Goal: Communication & Community: Answer question/provide support

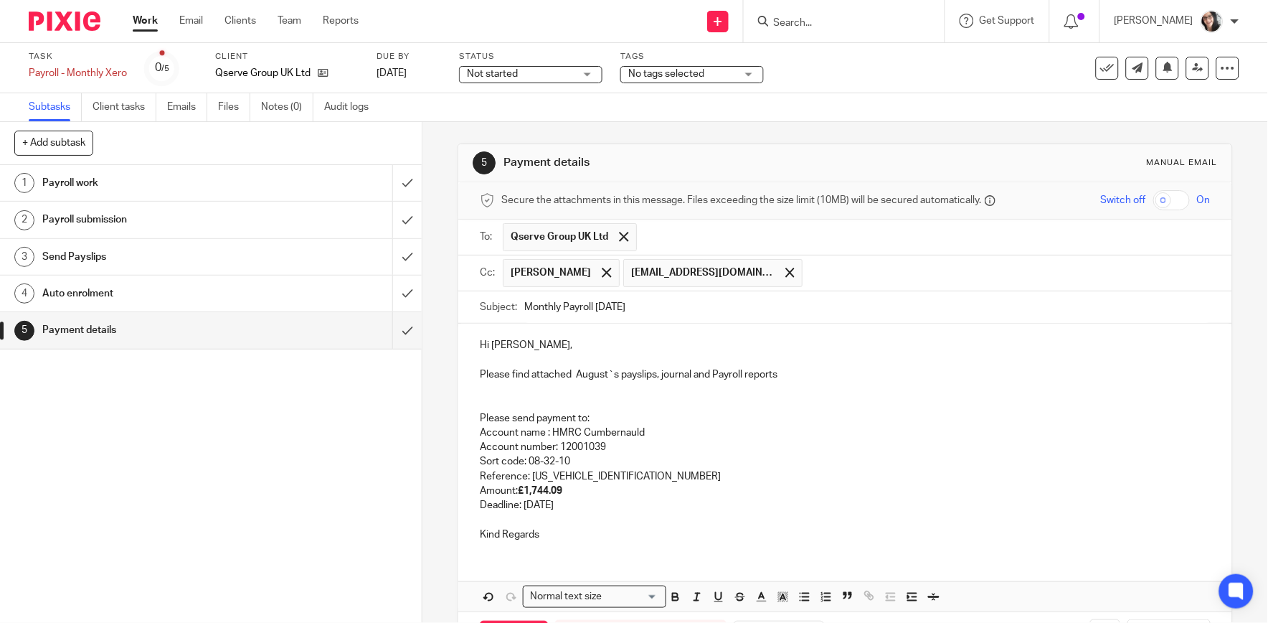
scroll to position [30, 0]
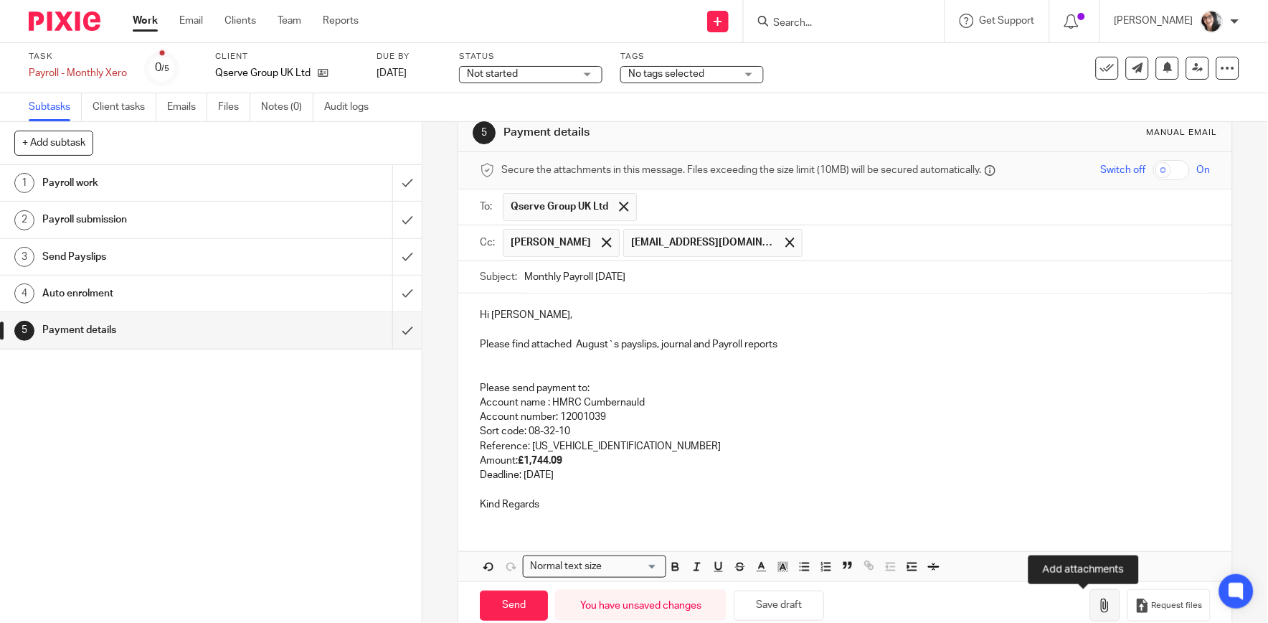
click at [1098, 610] on icon "button" at bounding box center [1105, 605] width 14 height 14
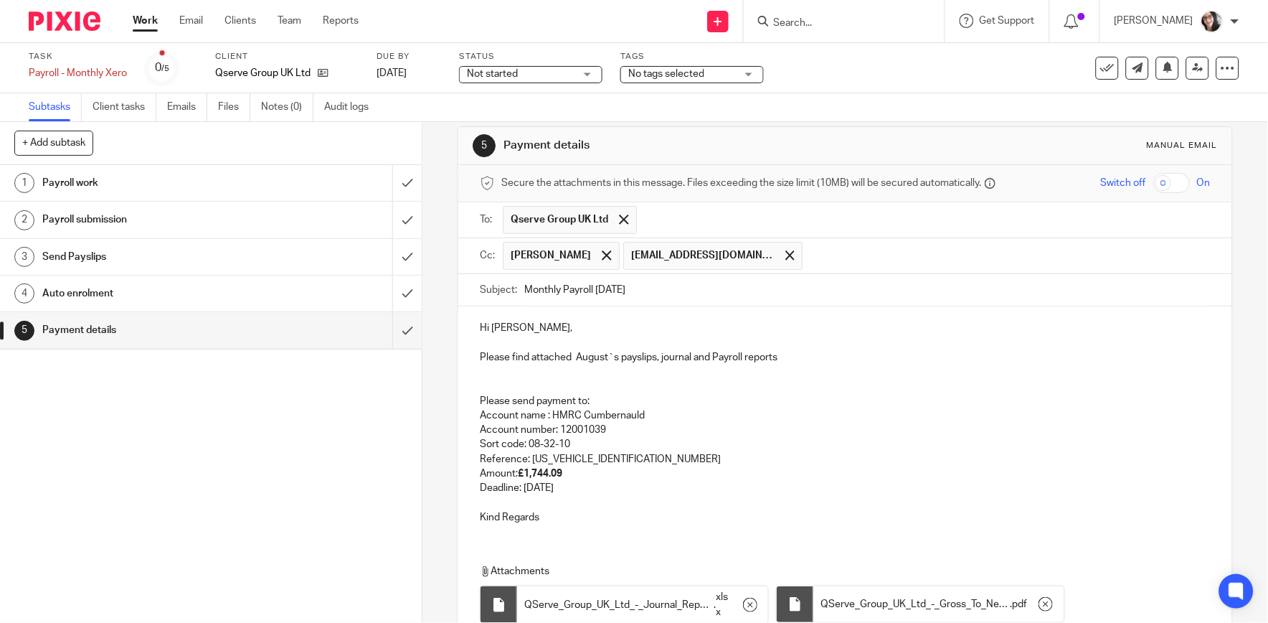
scroll to position [0, 0]
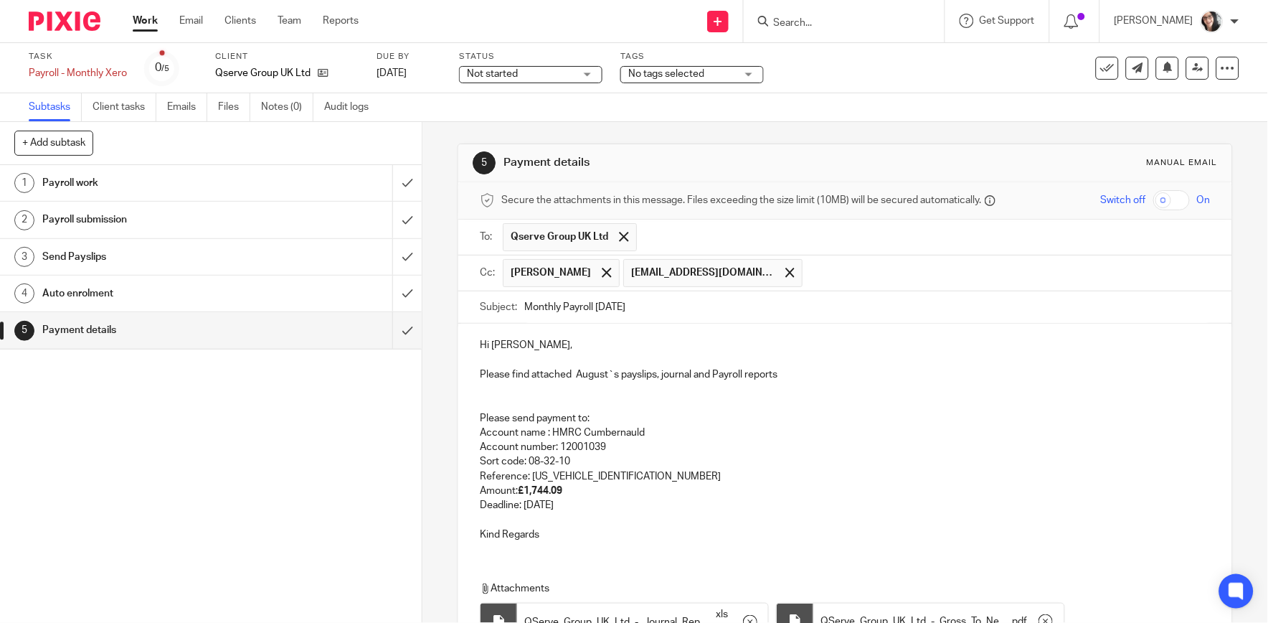
click at [488, 395] on p at bounding box center [845, 389] width 730 height 14
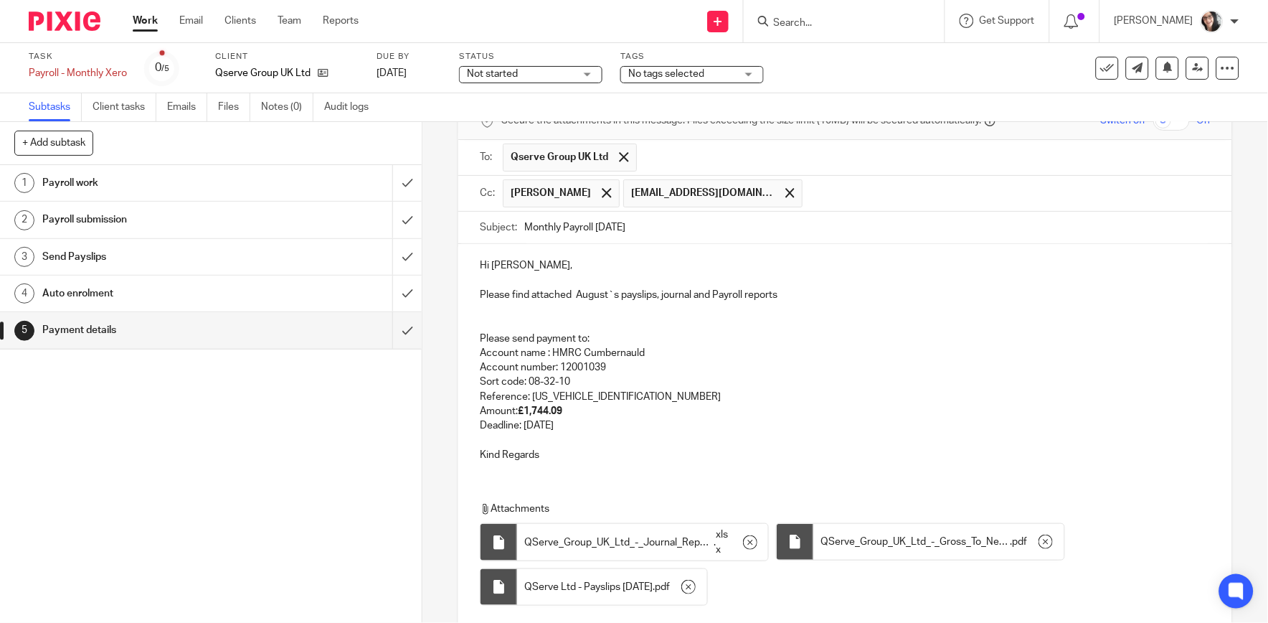
scroll to position [185, 0]
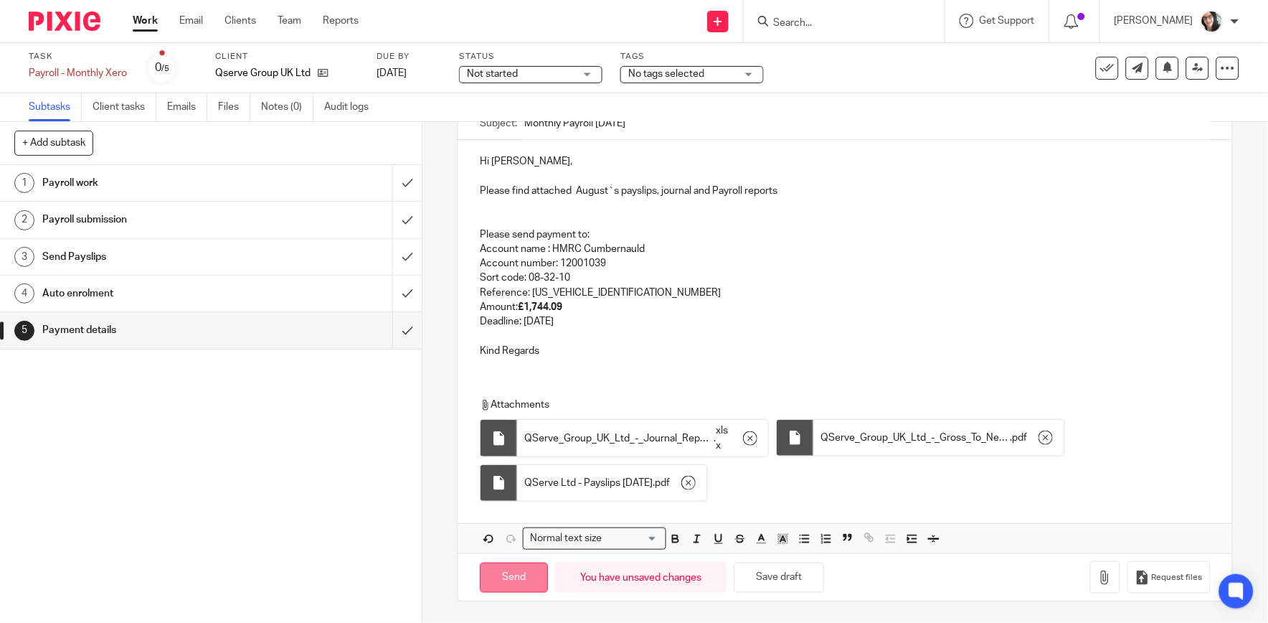
click at [517, 576] on input "Send" at bounding box center [514, 577] width 68 height 31
type input "Sent"
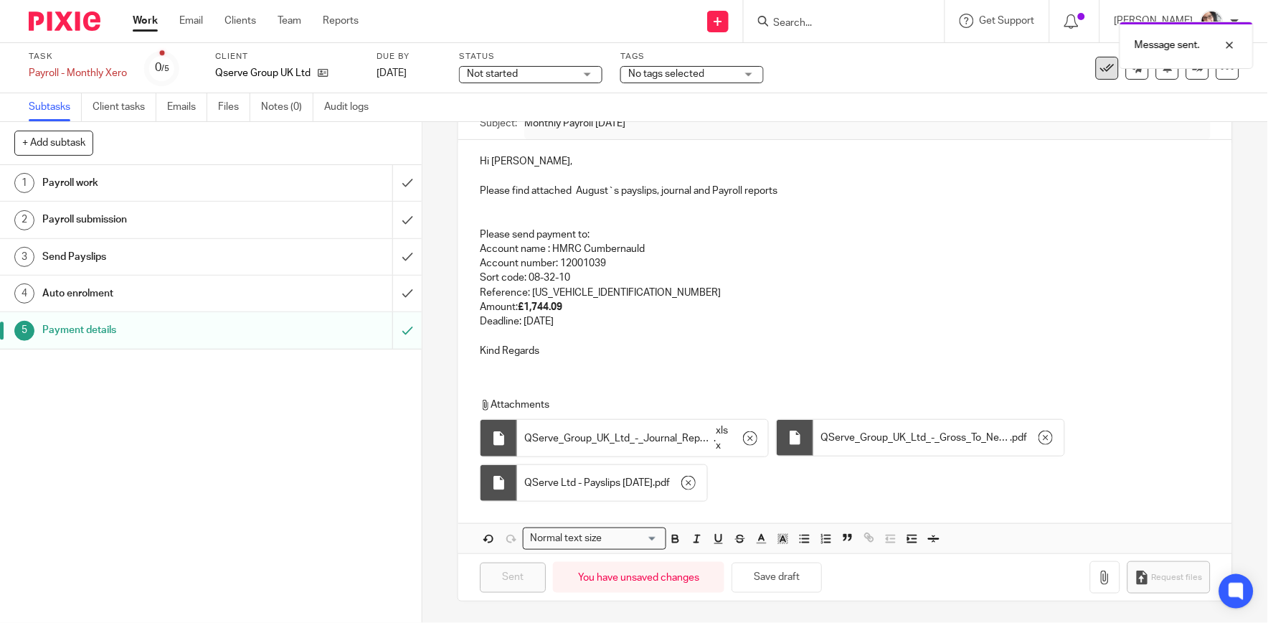
click at [1092, 67] on div "Message sent." at bounding box center [944, 41] width 620 height 55
click at [1100, 69] on icon at bounding box center [1107, 68] width 14 height 14
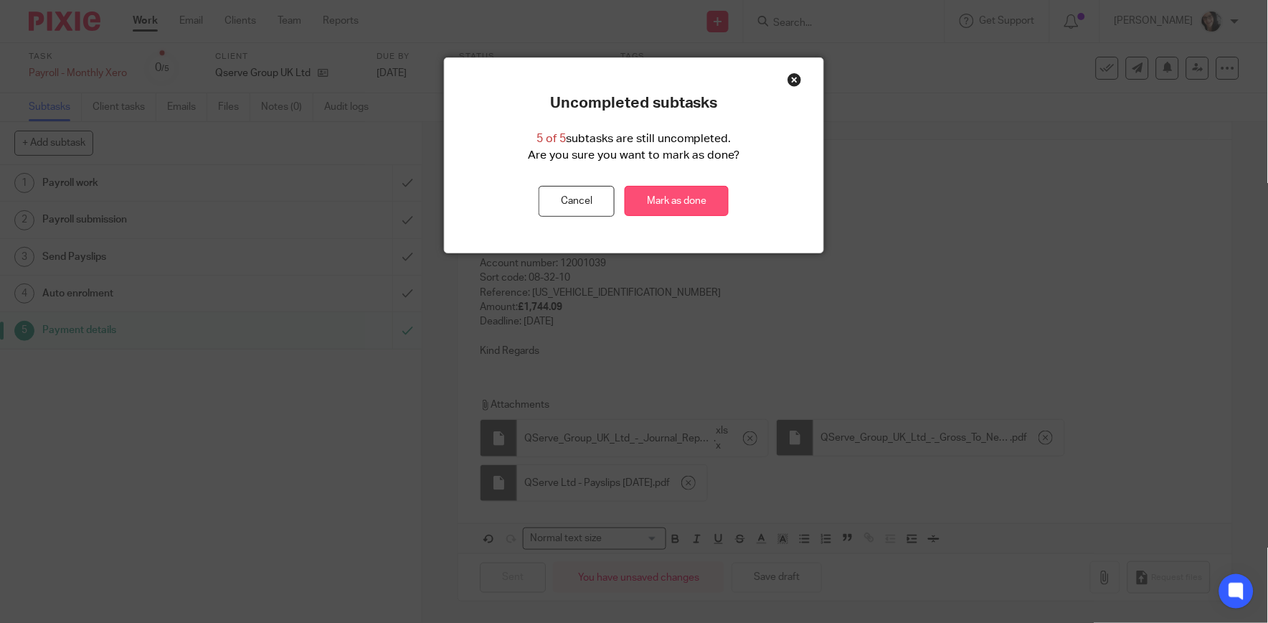
click at [718, 194] on link "Mark as done" at bounding box center [677, 201] width 104 height 31
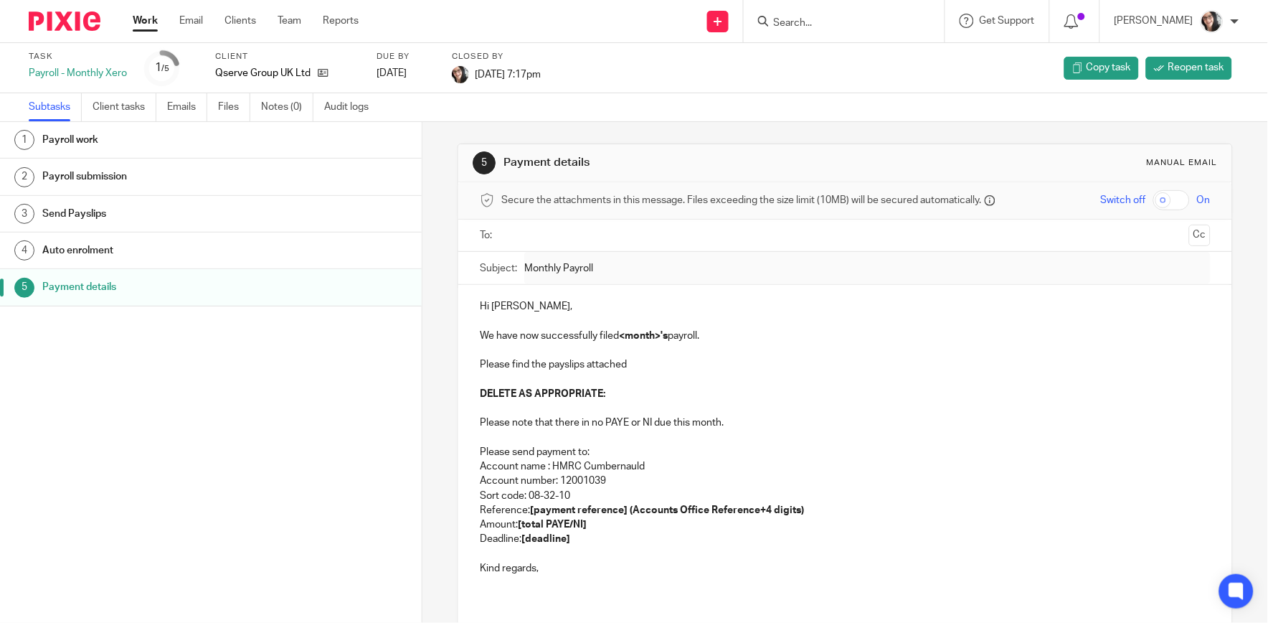
click at [541, 238] on input "text" at bounding box center [844, 235] width 676 height 16
click at [240, 20] on link "Clients" at bounding box center [240, 21] width 32 height 14
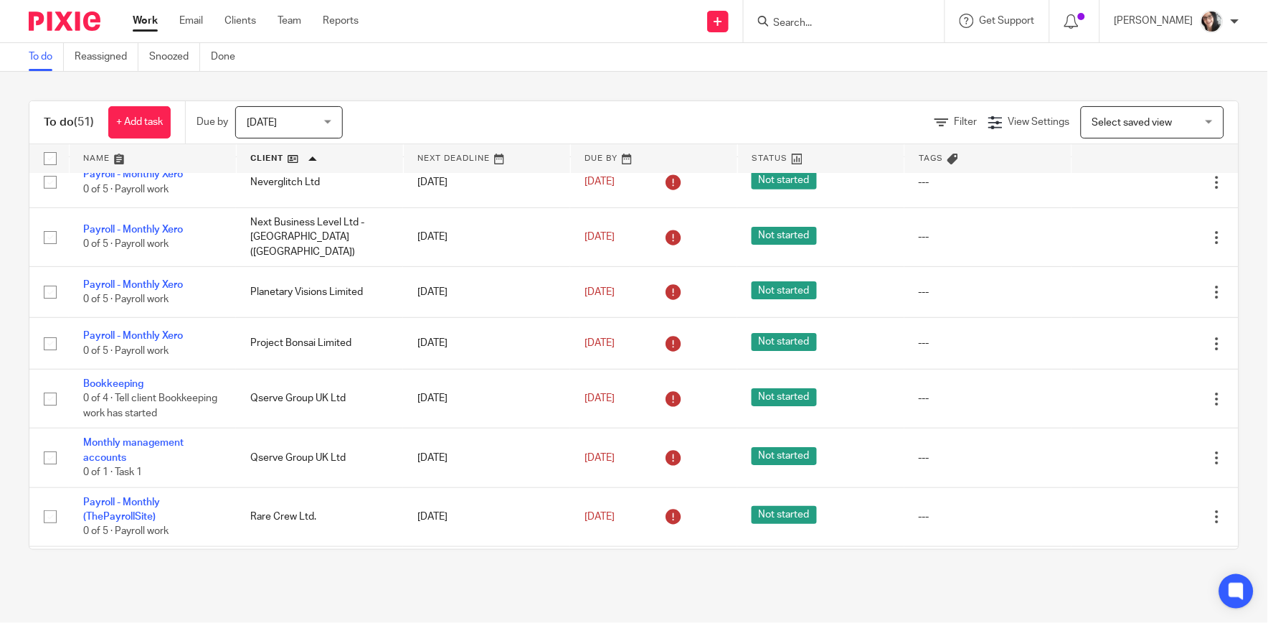
scroll to position [1274, 0]
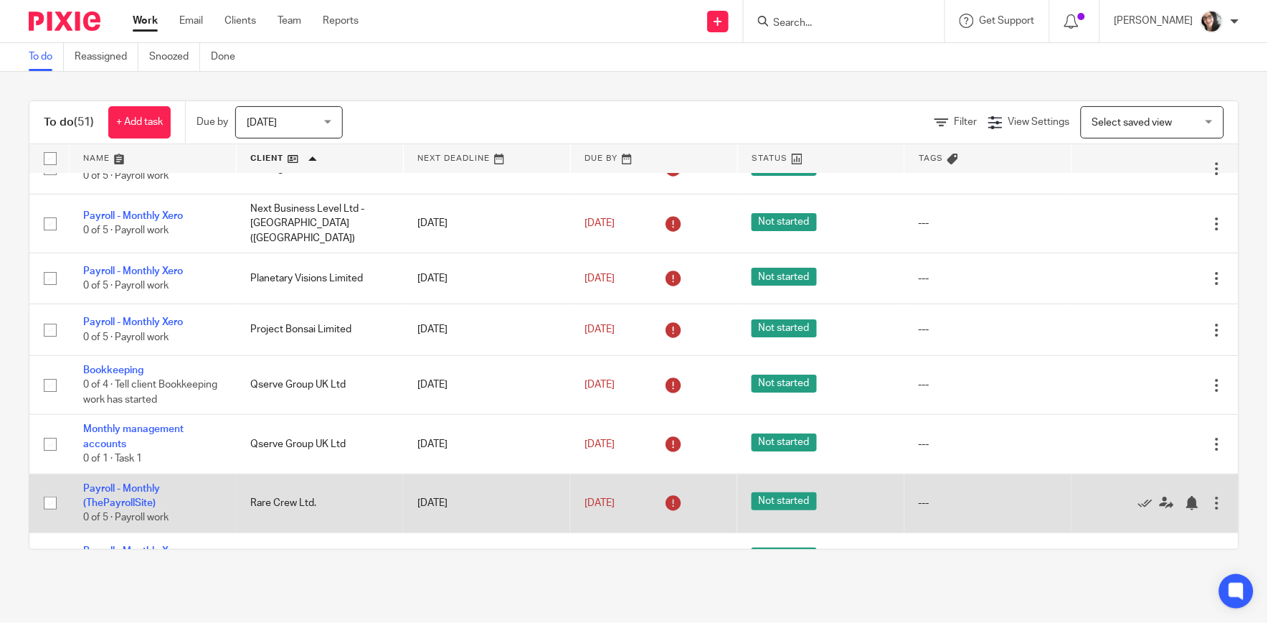
click at [149, 500] on td "Payroll - Monthly (ThePayrollSite) 0 of 5 · Payroll work" at bounding box center [152, 502] width 167 height 59
click at [151, 495] on link "Payroll - Monthly (ThePayrollSite)" at bounding box center [121, 495] width 77 height 24
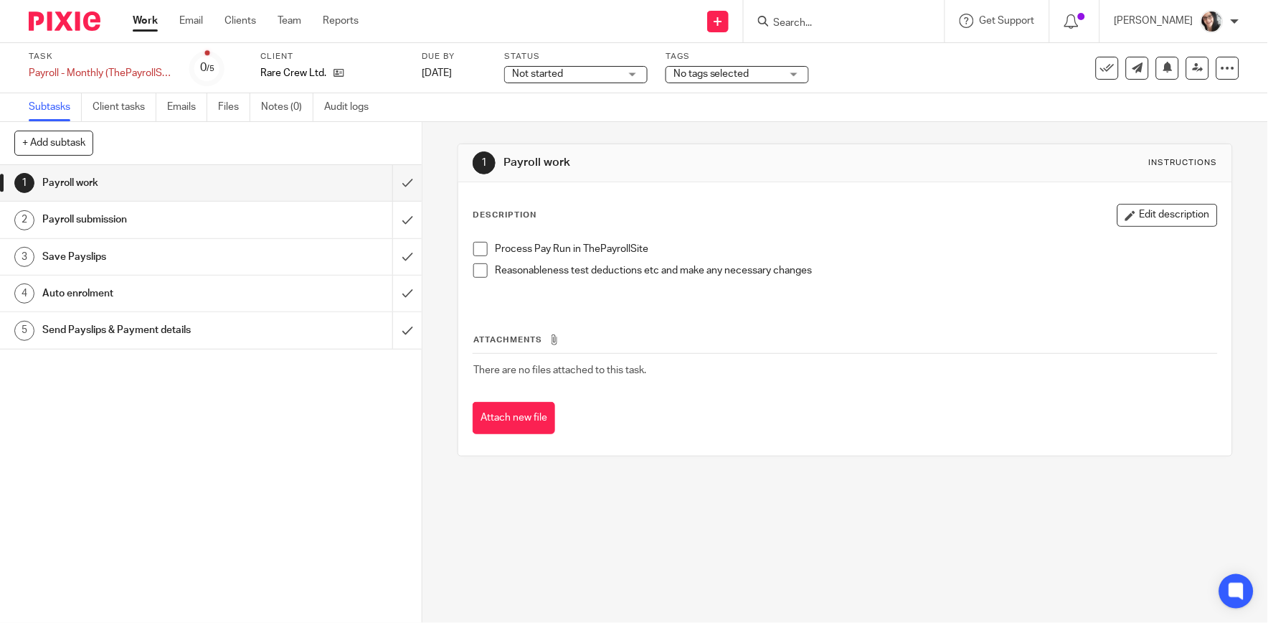
click at [96, 290] on h1 "Auto enrolment" at bounding box center [154, 294] width 224 height 22
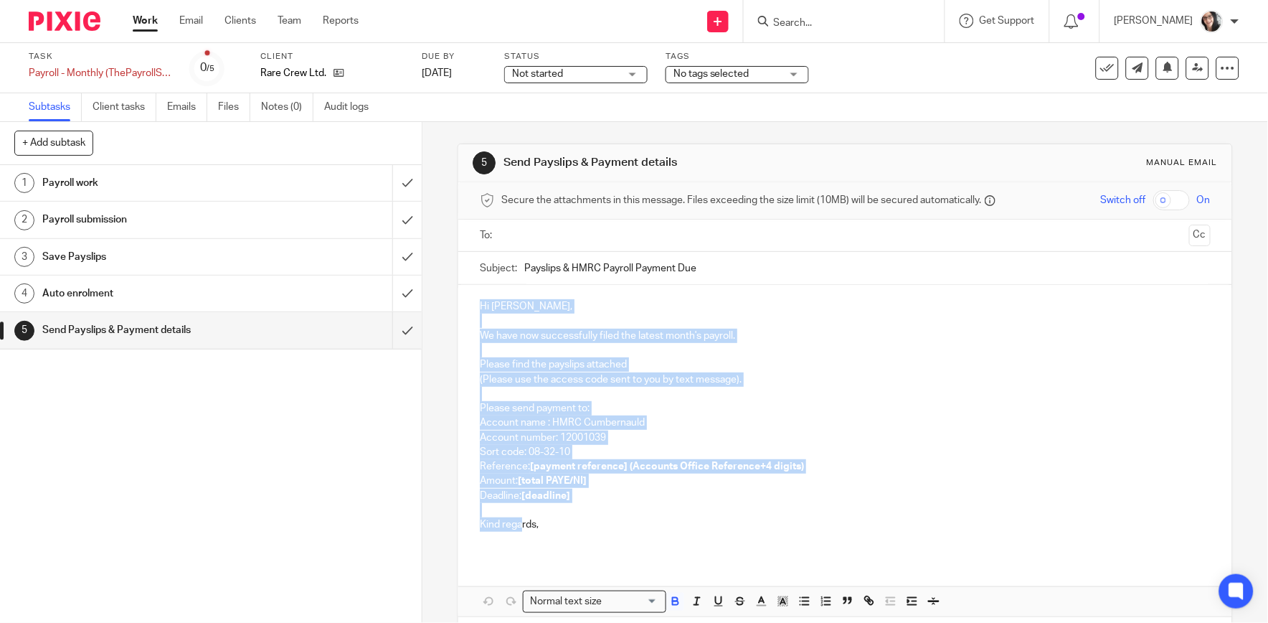
drag, startPoint x: 548, startPoint y: 558, endPoint x: 458, endPoint y: 303, distance: 270.2
click at [458, 303] on div "Hi [PERSON_NAME], We have now successfully filed the latest month's payroll. Pl…" at bounding box center [844, 450] width 773 height 331
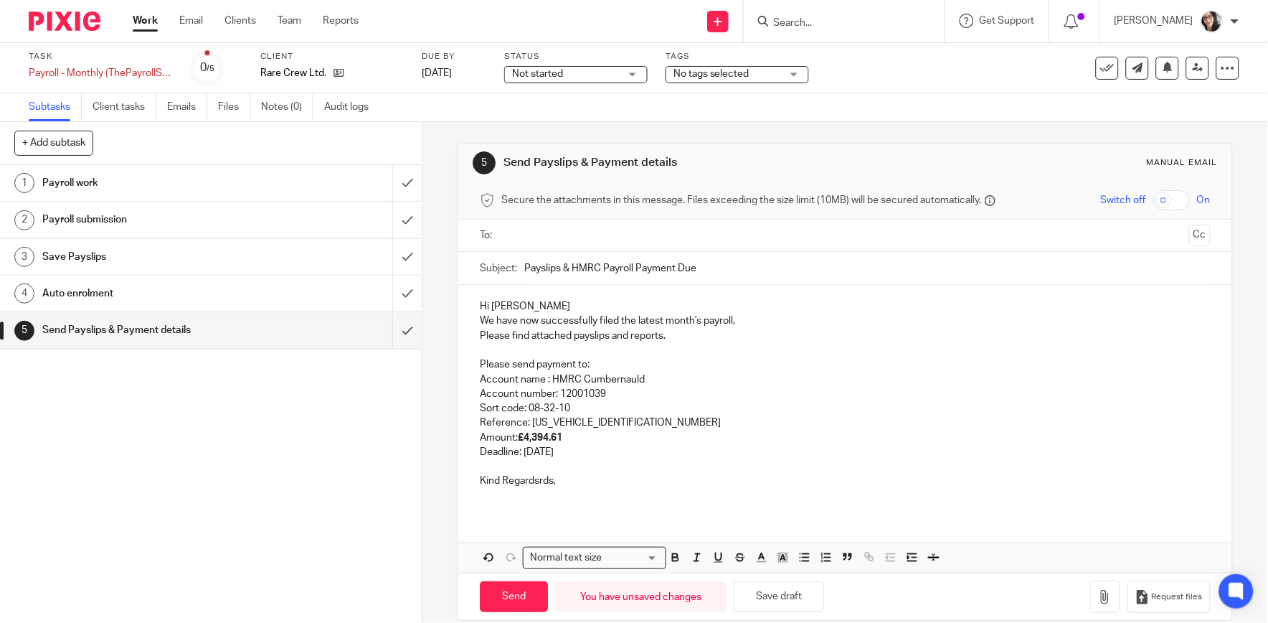
click at [560, 438] on strong "£4,394.61" at bounding box center [540, 437] width 44 height 10
click at [569, 450] on p "Deadline: [DATE]" at bounding box center [845, 452] width 730 height 14
click at [524, 265] on input "Payslips & HMRC Payroll Payment Due" at bounding box center [867, 268] width 686 height 32
type input "August Payslips & HMRC Payroll Payment Due"
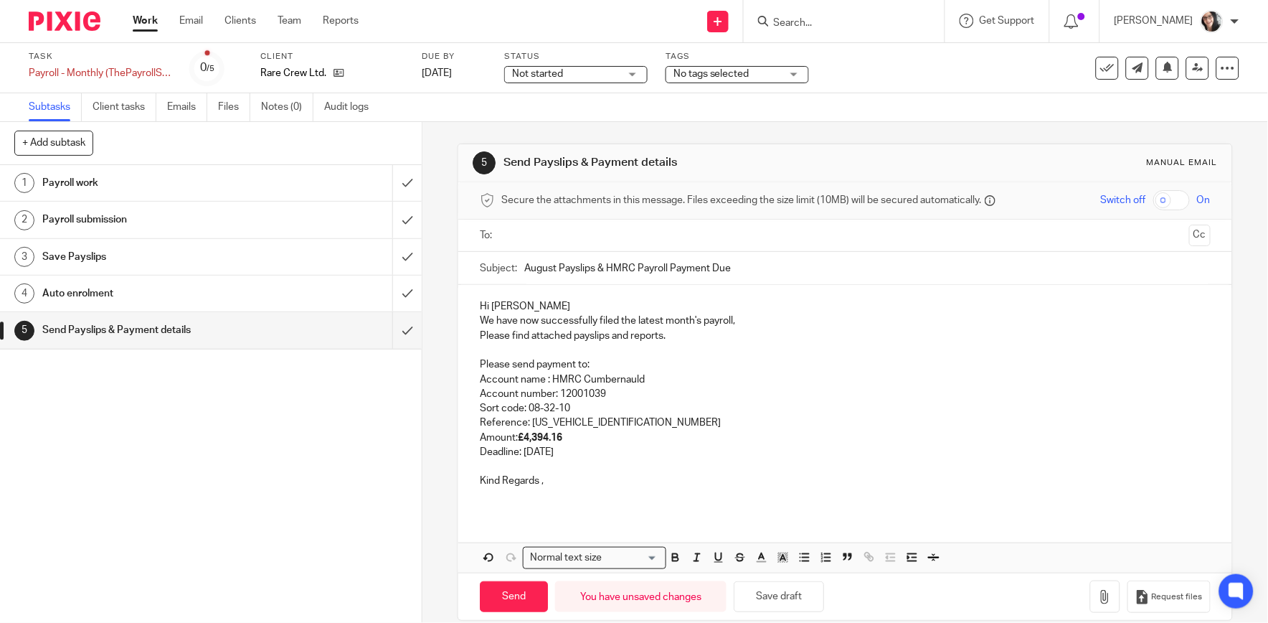
click at [684, 336] on p "Please find attached payslips and reports." at bounding box center [845, 335] width 730 height 14
click at [626, 336] on p "Please find attached payslips and reports" at bounding box center [845, 335] width 730 height 14
click at [633, 425] on p "Reference: [US_VEHICLE_IDENTIFICATION_NUMBER]" at bounding box center [845, 422] width 730 height 14
click at [588, 490] on p at bounding box center [845, 495] width 730 height 14
click at [590, 450] on p "Deadline: [DATE]" at bounding box center [845, 452] width 730 height 14
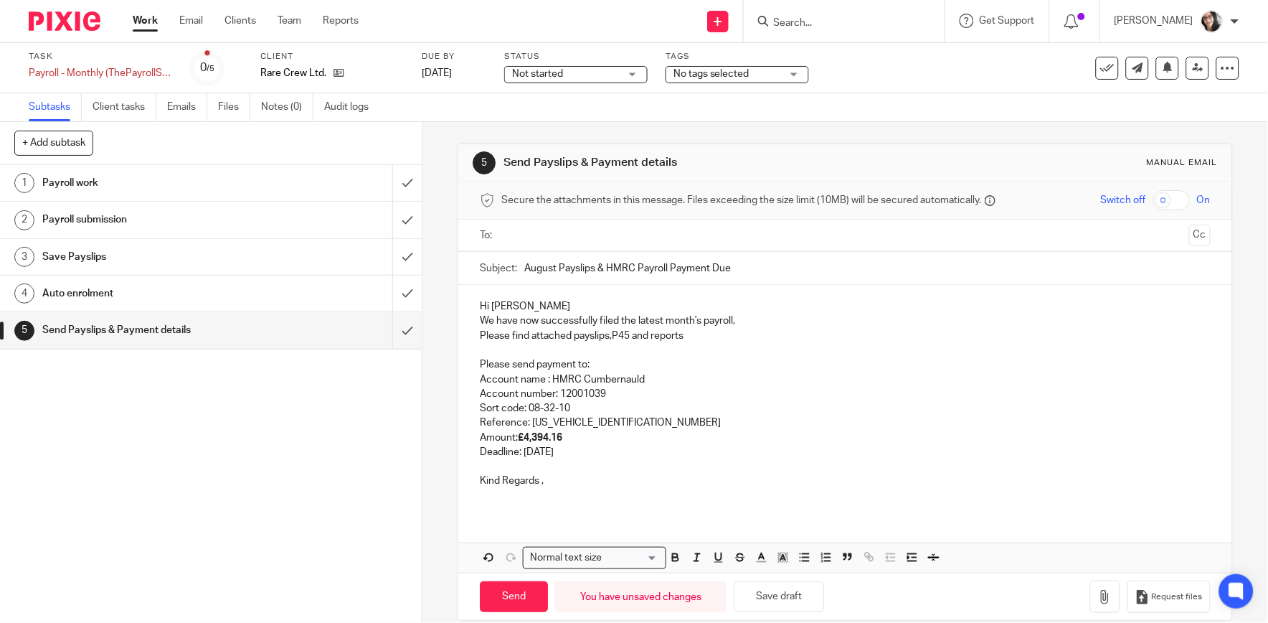
click at [595, 449] on p "Deadline: [DATE]" at bounding box center [845, 452] width 730 height 14
click at [1098, 595] on icon "button" at bounding box center [1105, 597] width 14 height 14
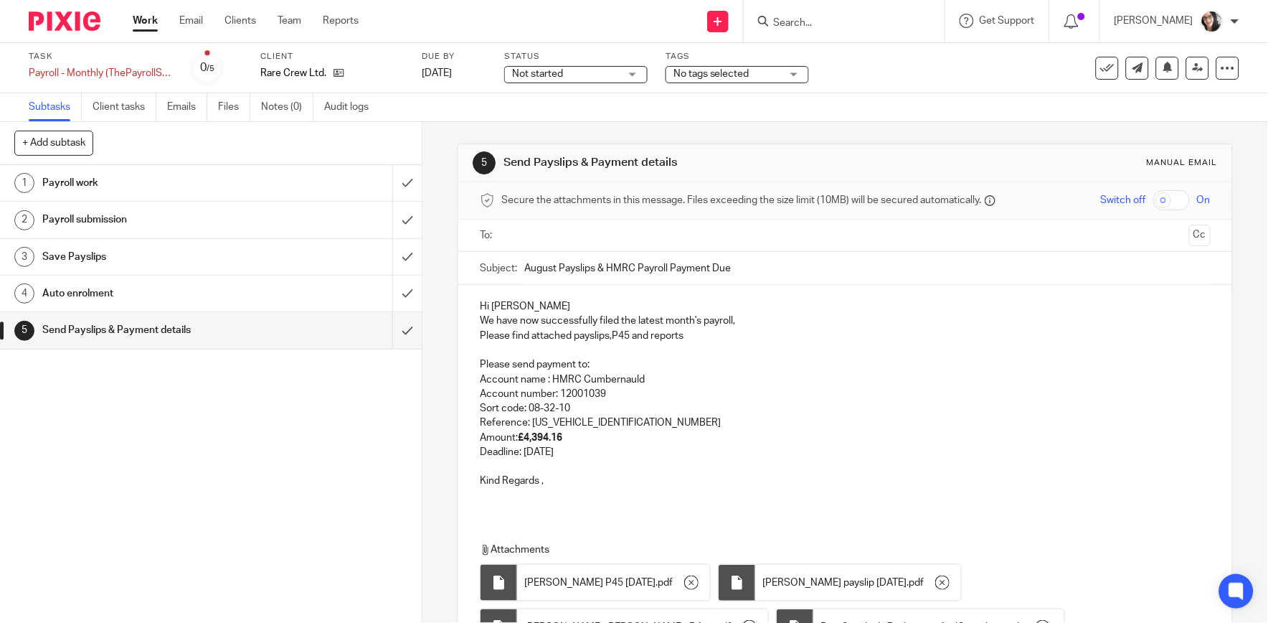
click at [571, 238] on input "text" at bounding box center [844, 235] width 676 height 16
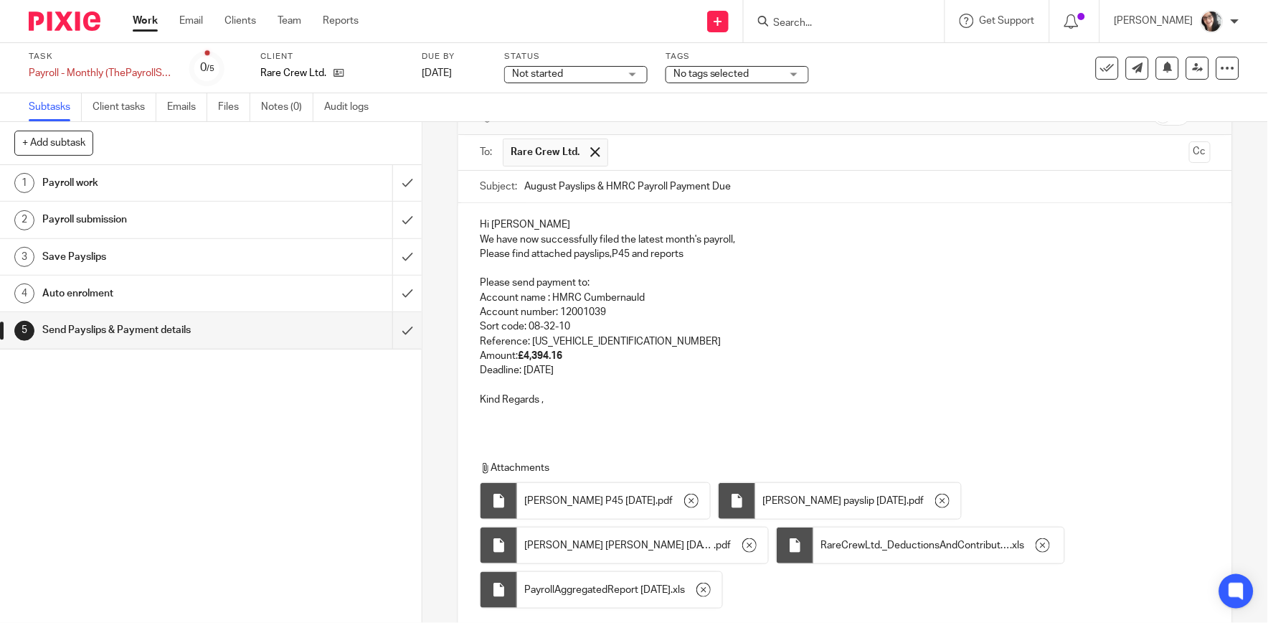
scroll to position [194, 0]
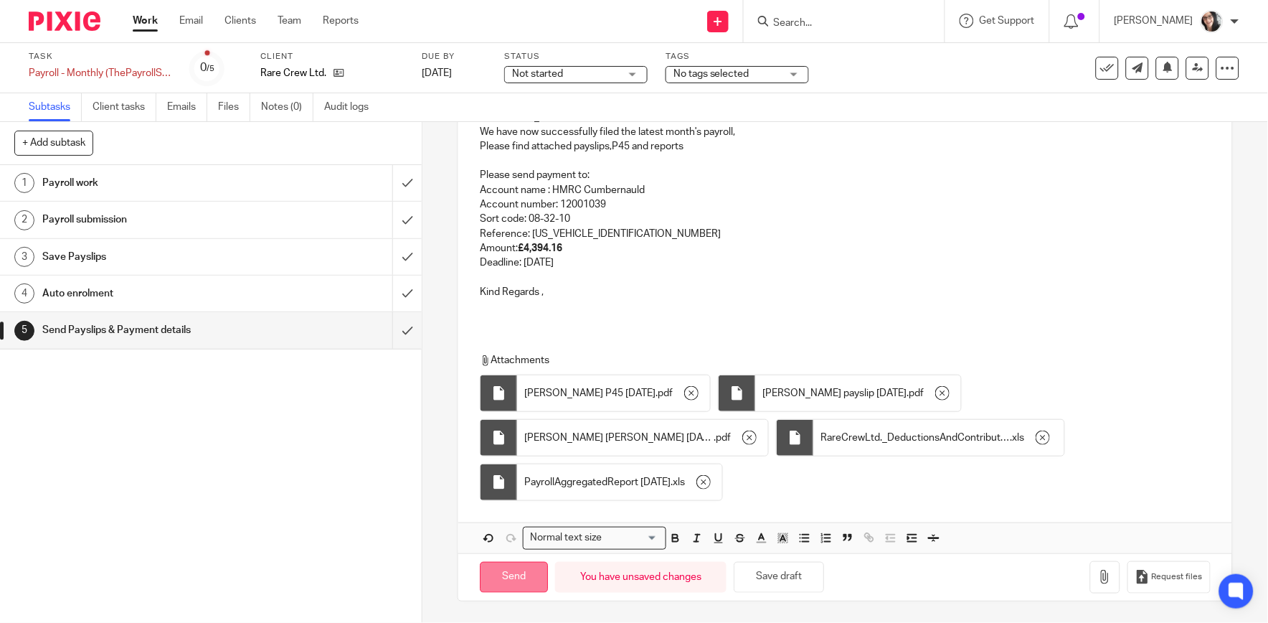
click at [511, 578] on input "Send" at bounding box center [514, 577] width 68 height 31
type input "Sent"
